Goal: Task Accomplishment & Management: Use online tool/utility

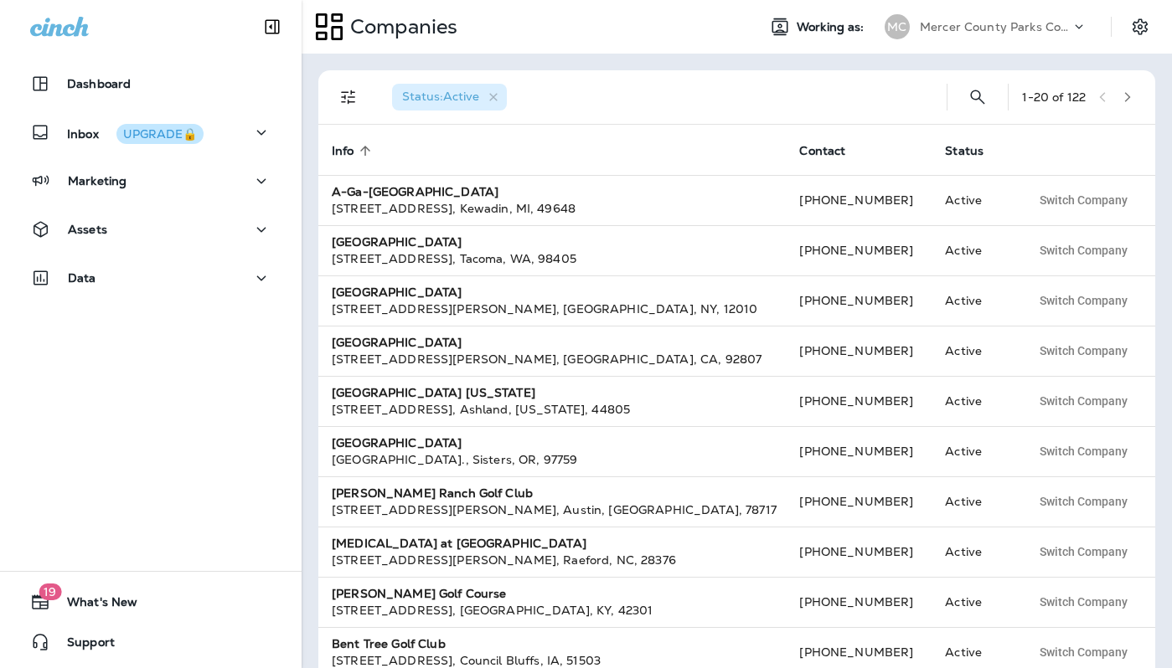
click at [979, 23] on p "Mercer County Parks Commission" at bounding box center [995, 26] width 151 height 13
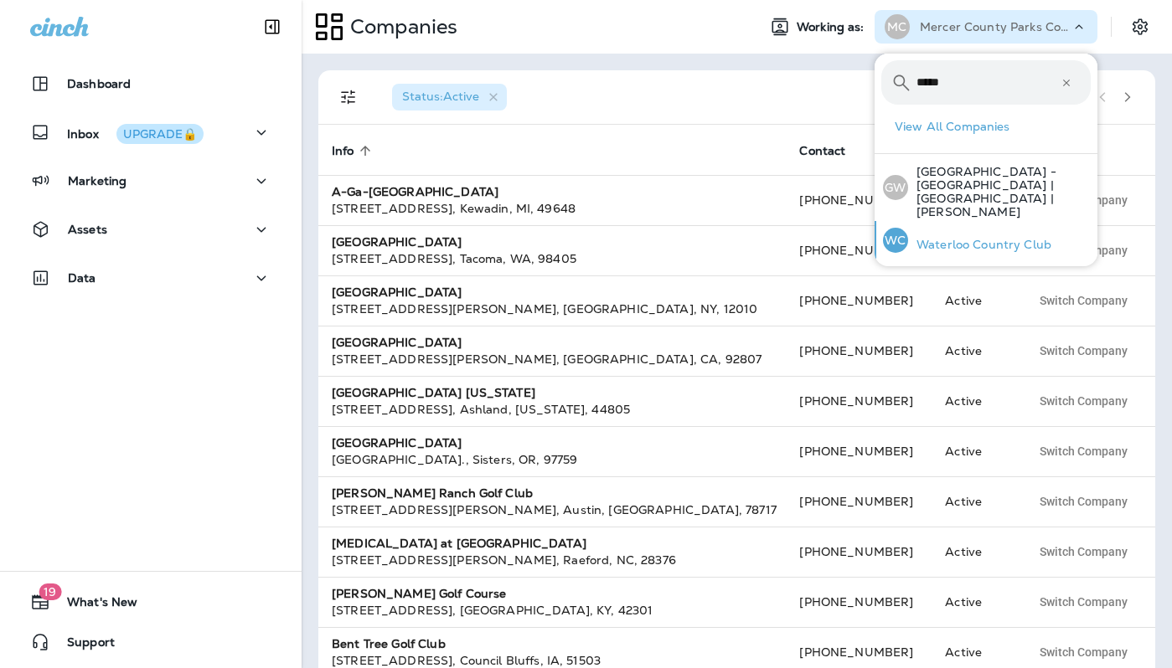
type input "*****"
click at [949, 238] on p "Waterloo Country Club" at bounding box center [979, 244] width 143 height 13
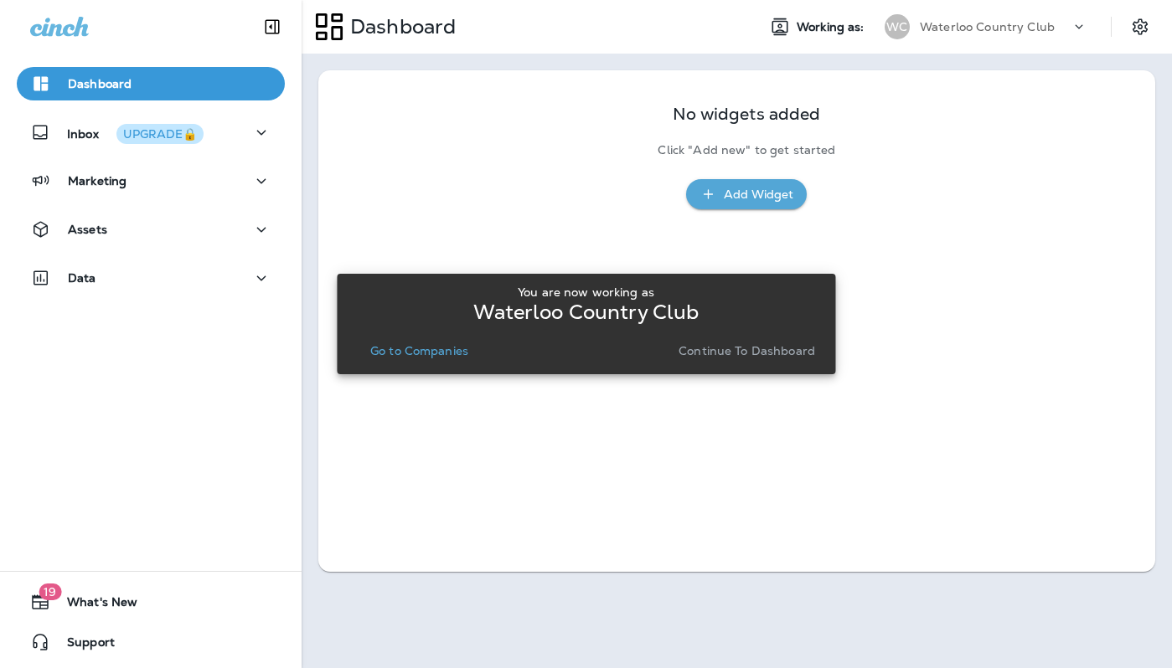
click at [766, 352] on p "Continue to Dashboard" at bounding box center [747, 350] width 137 height 13
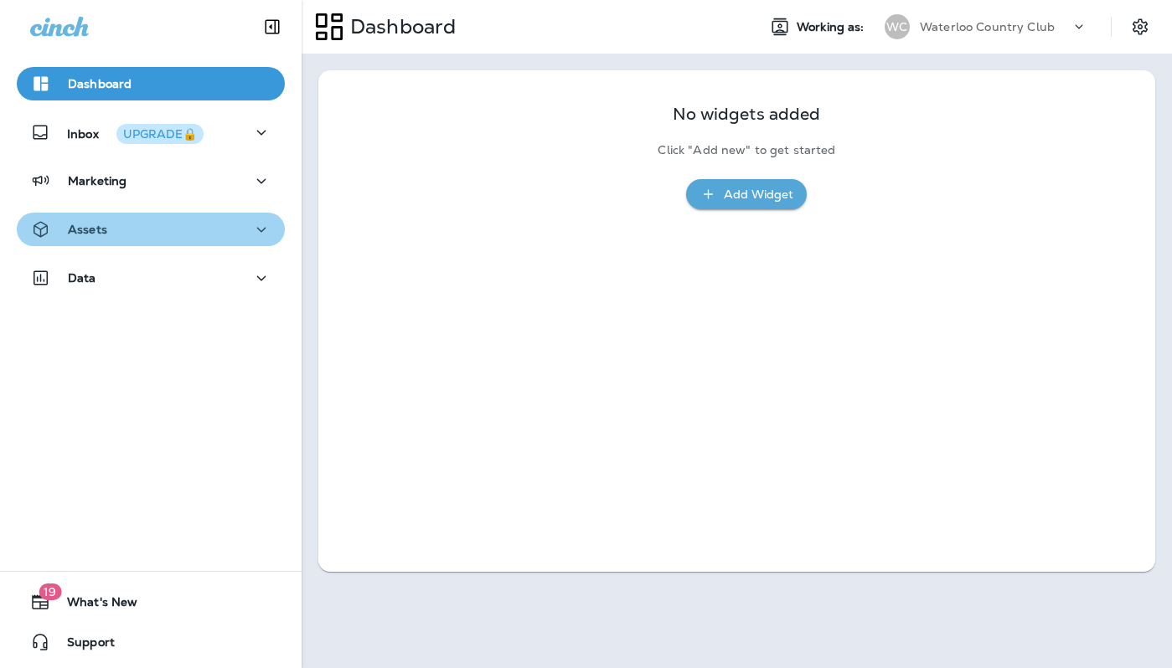
click at [122, 241] on button "Assets" at bounding box center [151, 230] width 268 height 34
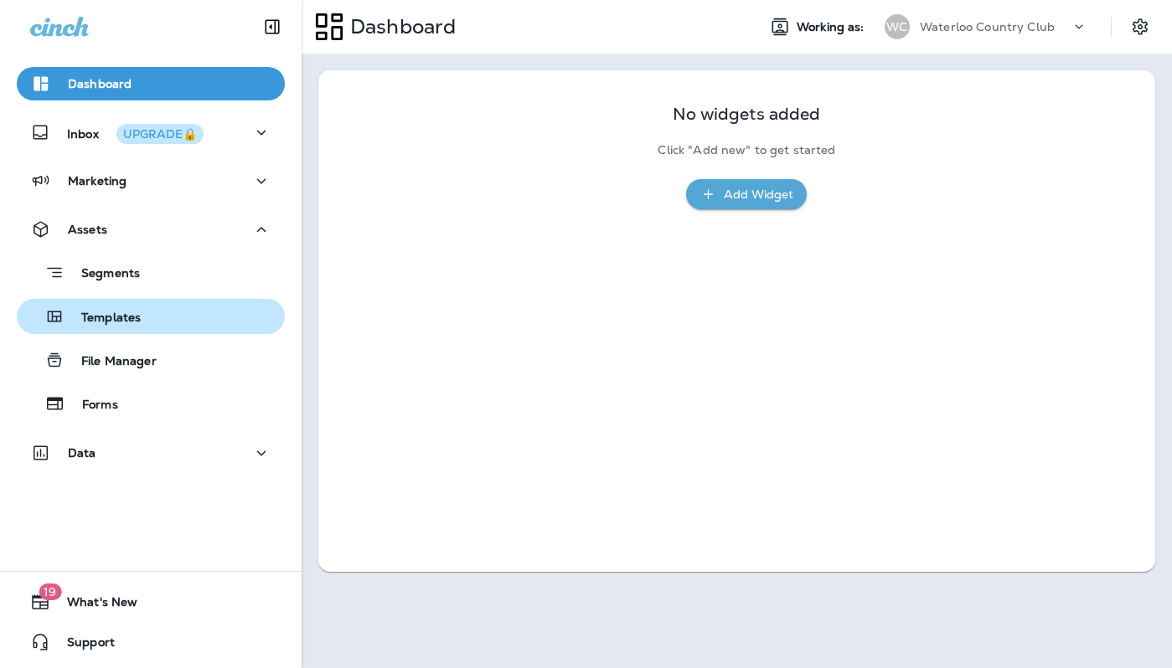
click at [131, 312] on p "Templates" at bounding box center [103, 319] width 76 height 16
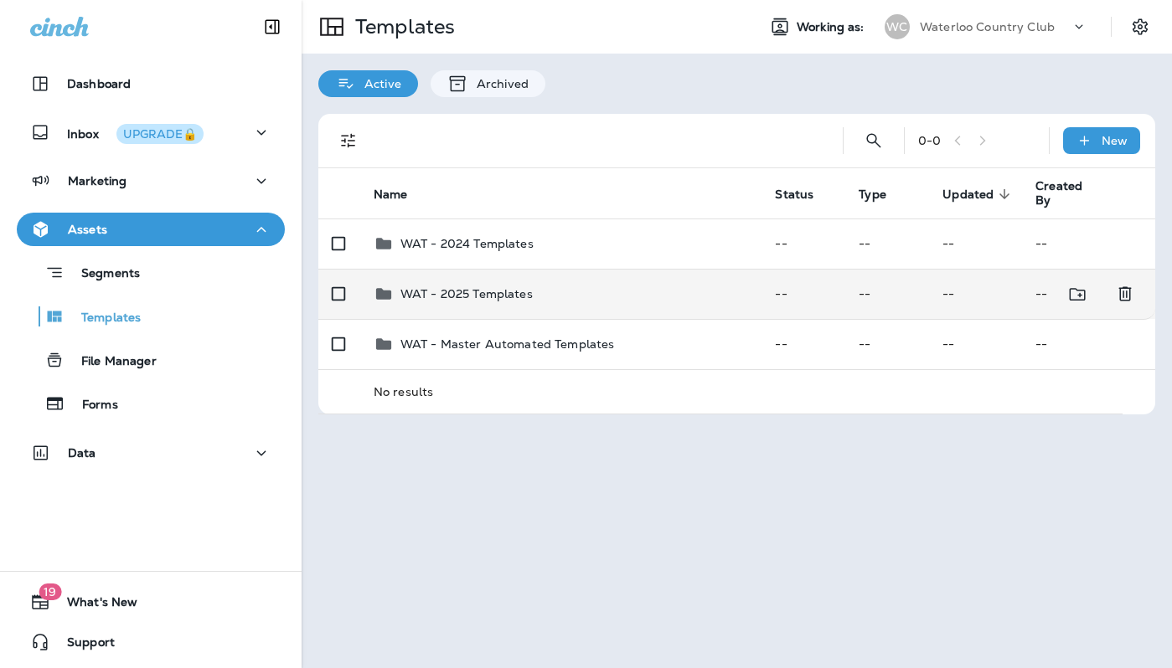
click at [532, 296] on div "WAT - 2025 Templates" at bounding box center [561, 294] width 375 height 20
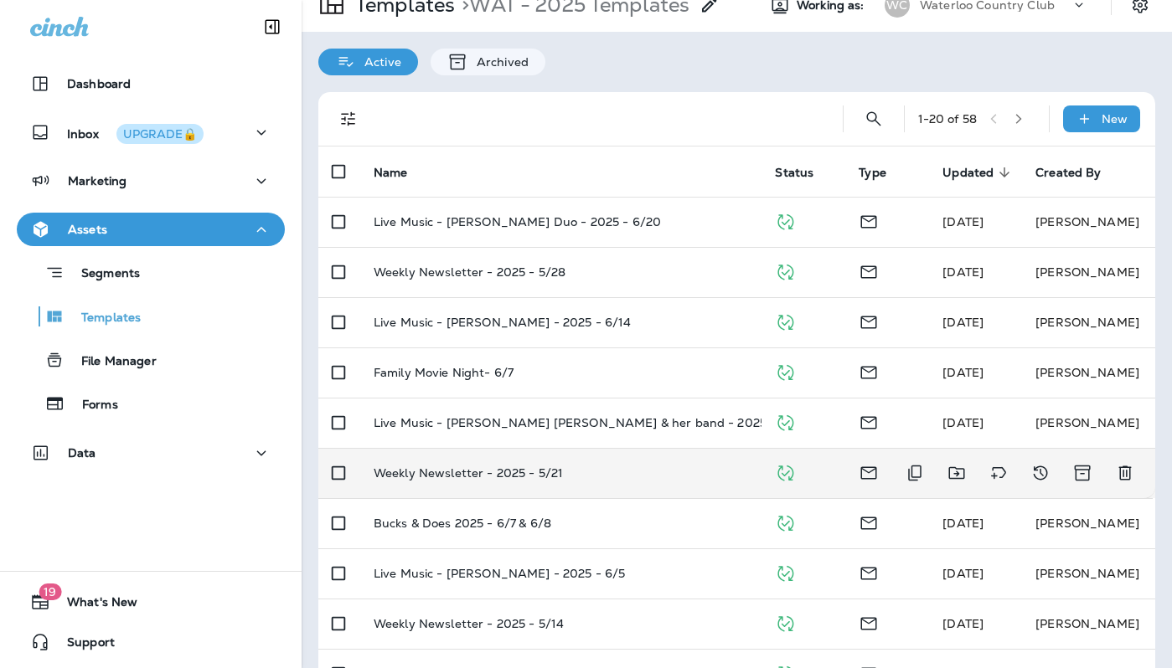
scroll to position [25, 0]
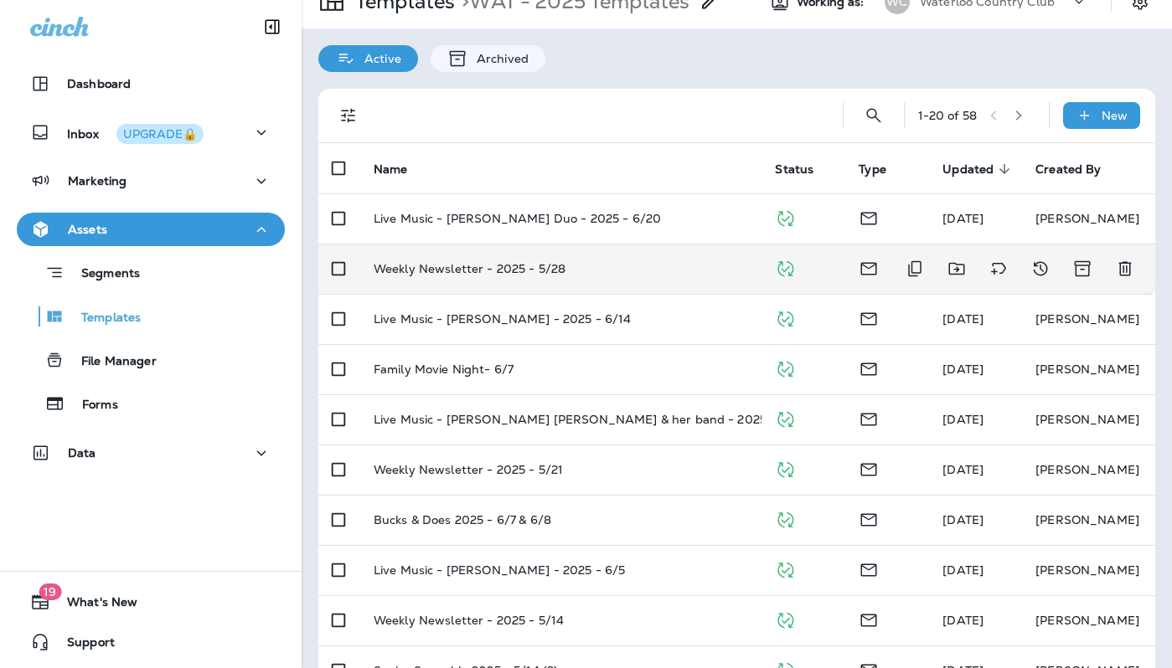
click at [538, 262] on p "Weekly Newsletter - 2025 - 5/28" at bounding box center [470, 268] width 192 height 13
